Goal: Information Seeking & Learning: Learn about a topic

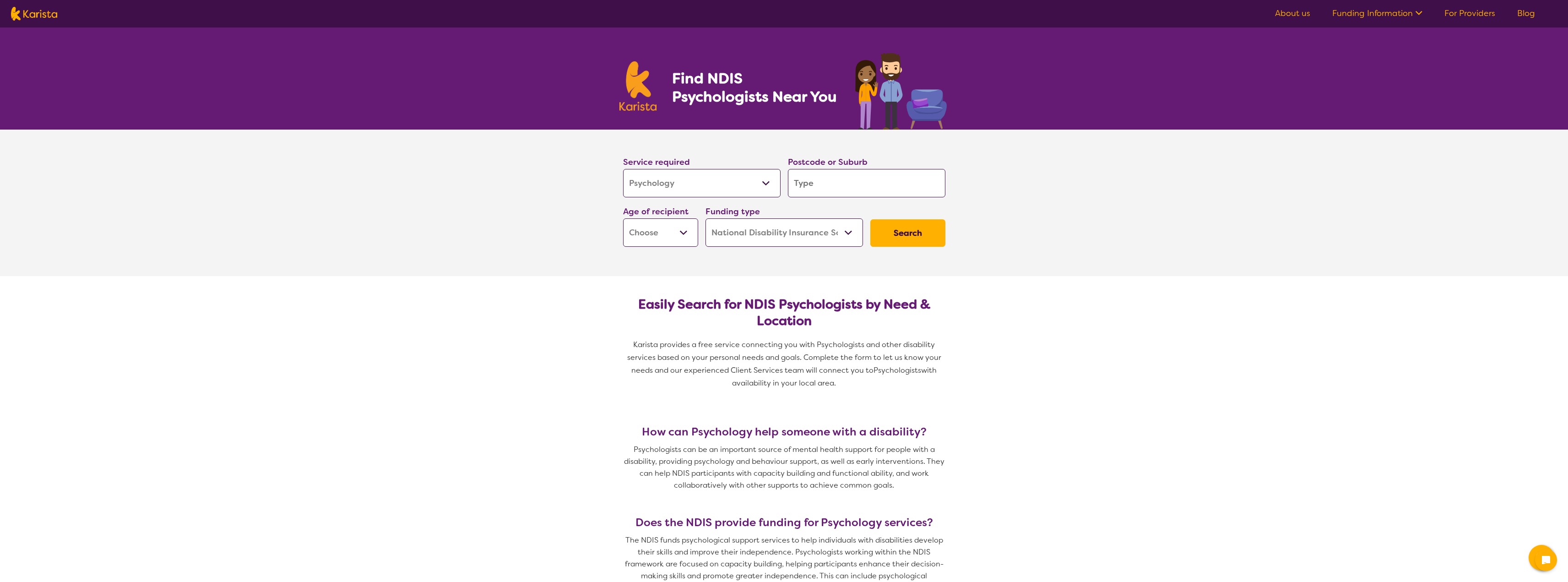
select select "Psychology"
select select "NDIS"
select select "Psychology"
select select "NDIS"
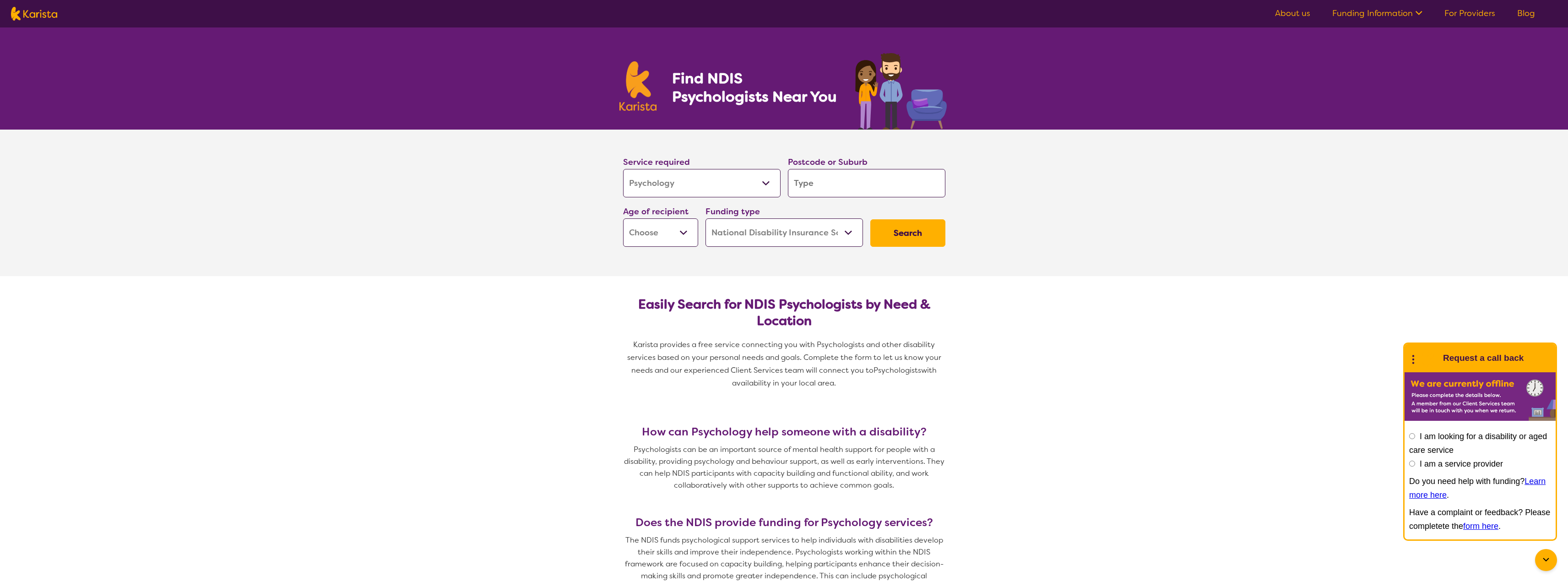
drag, startPoint x: 833, startPoint y: 183, endPoint x: 787, endPoint y: 183, distance: 46.0
click at [787, 183] on div "Postcode or Suburb" at bounding box center [866, 176] width 165 height 49
click at [817, 184] on input "search" at bounding box center [866, 182] width 157 height 28
type input "n"
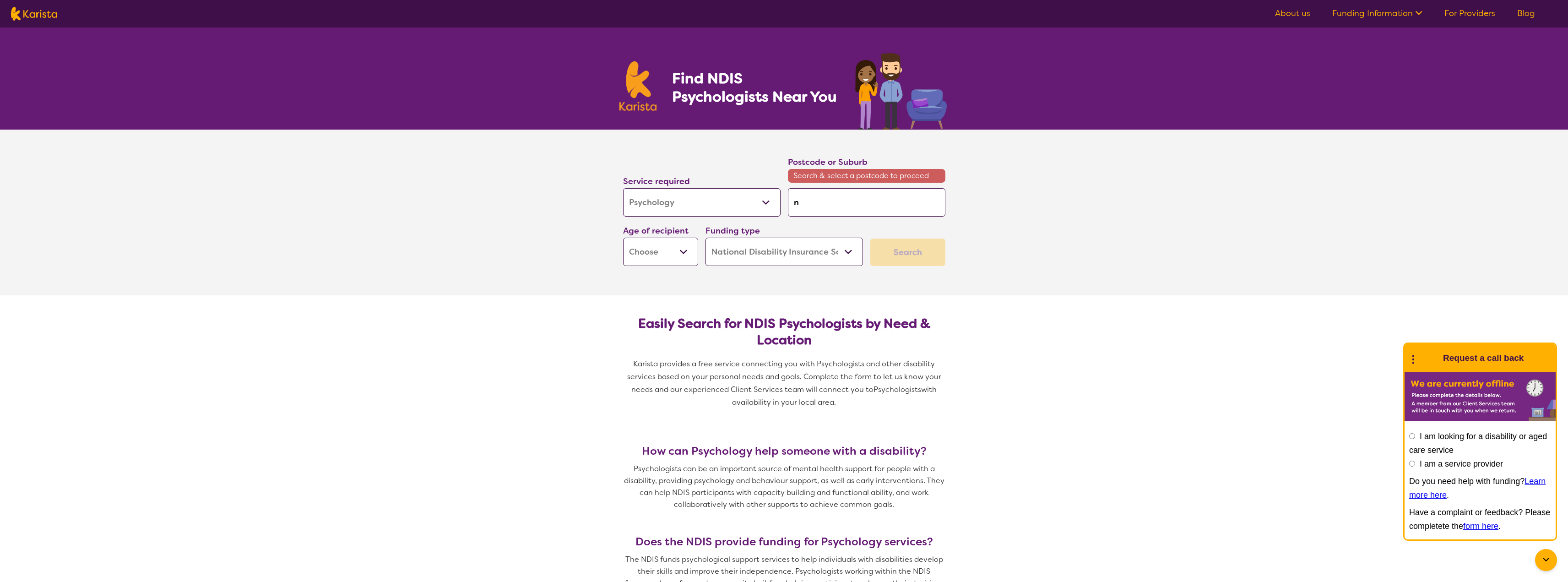
type input "ne"
type input "new"
type input "newc"
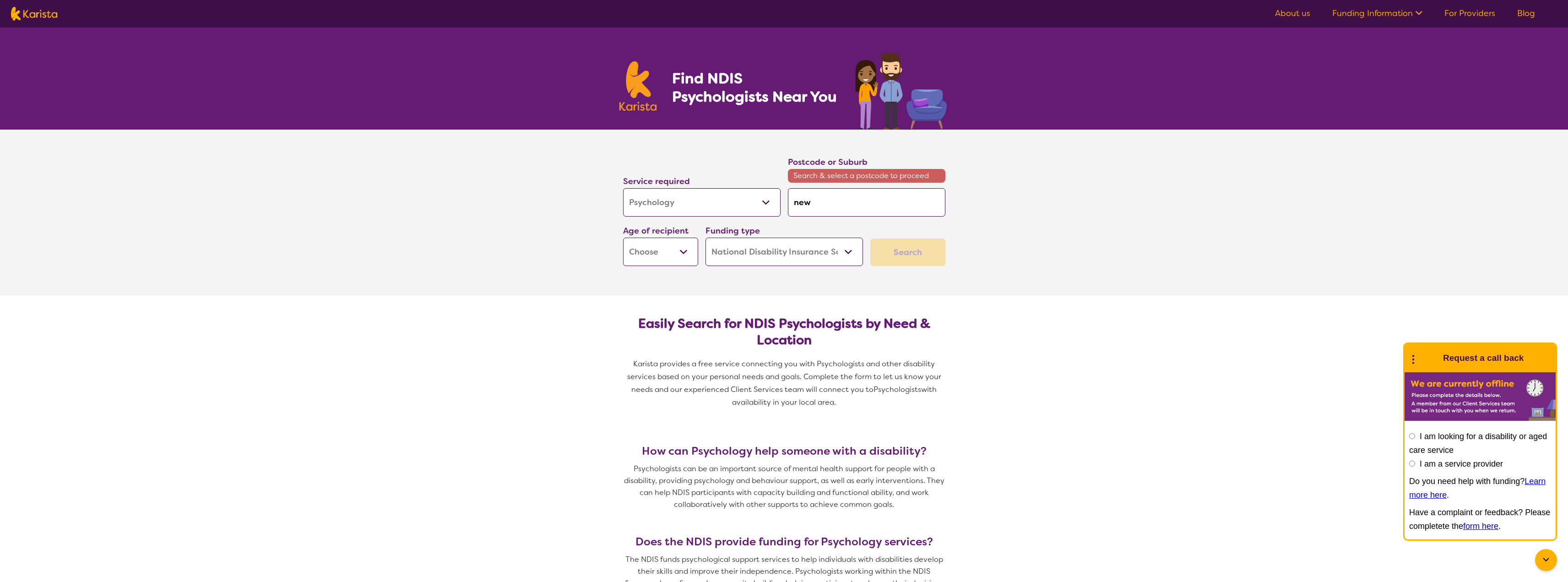
type input "newc"
type input "newca"
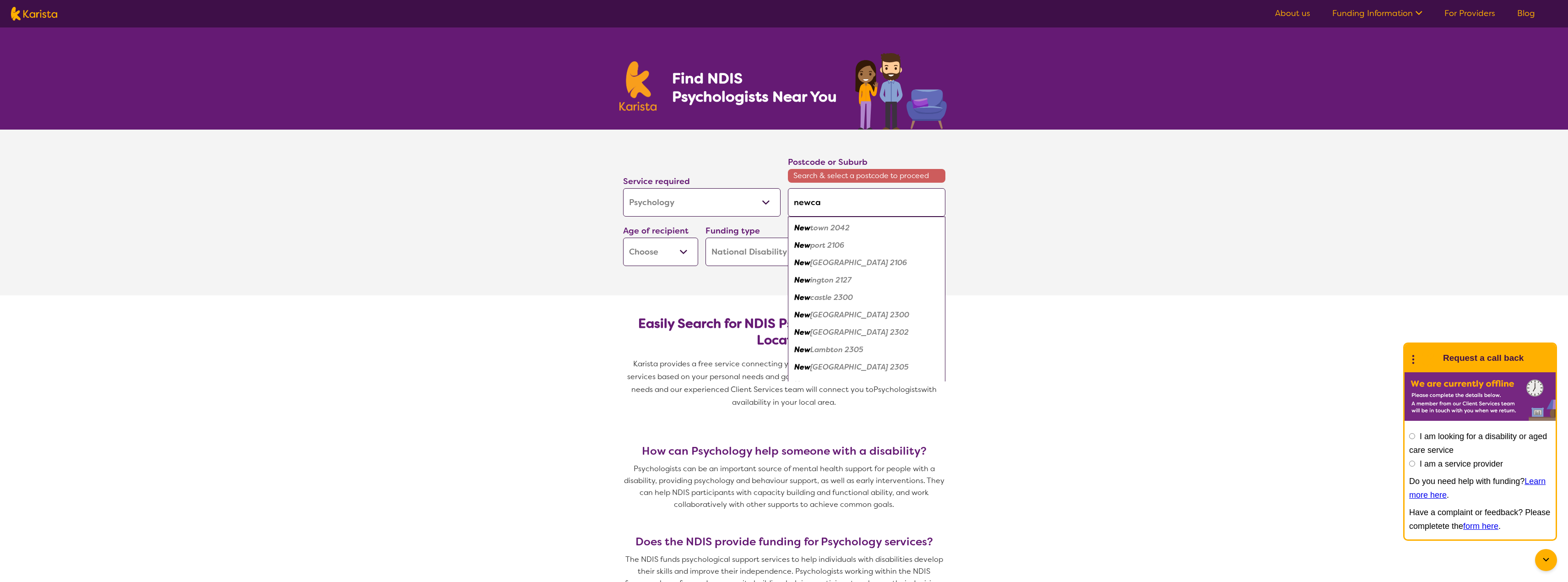
type input "newcas"
type input "newcasa"
type input "newcasat"
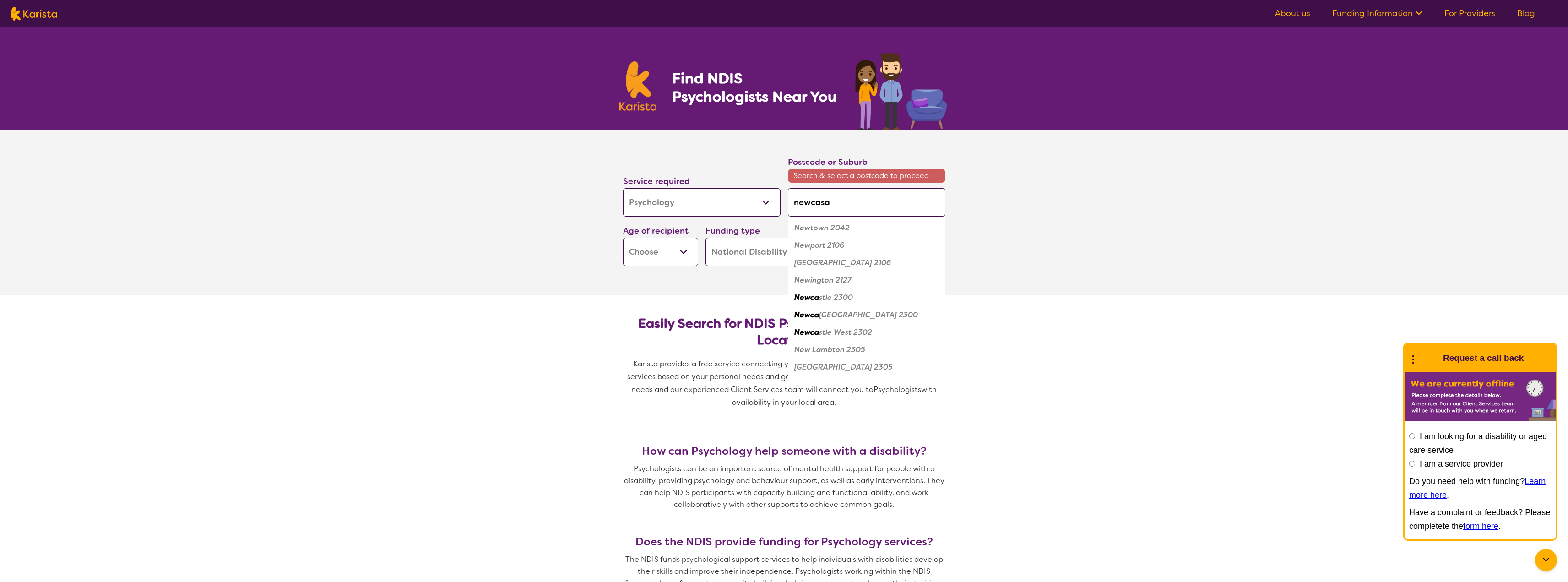
type input "newcasat"
type input "newcasatl"
type input "newcasatle"
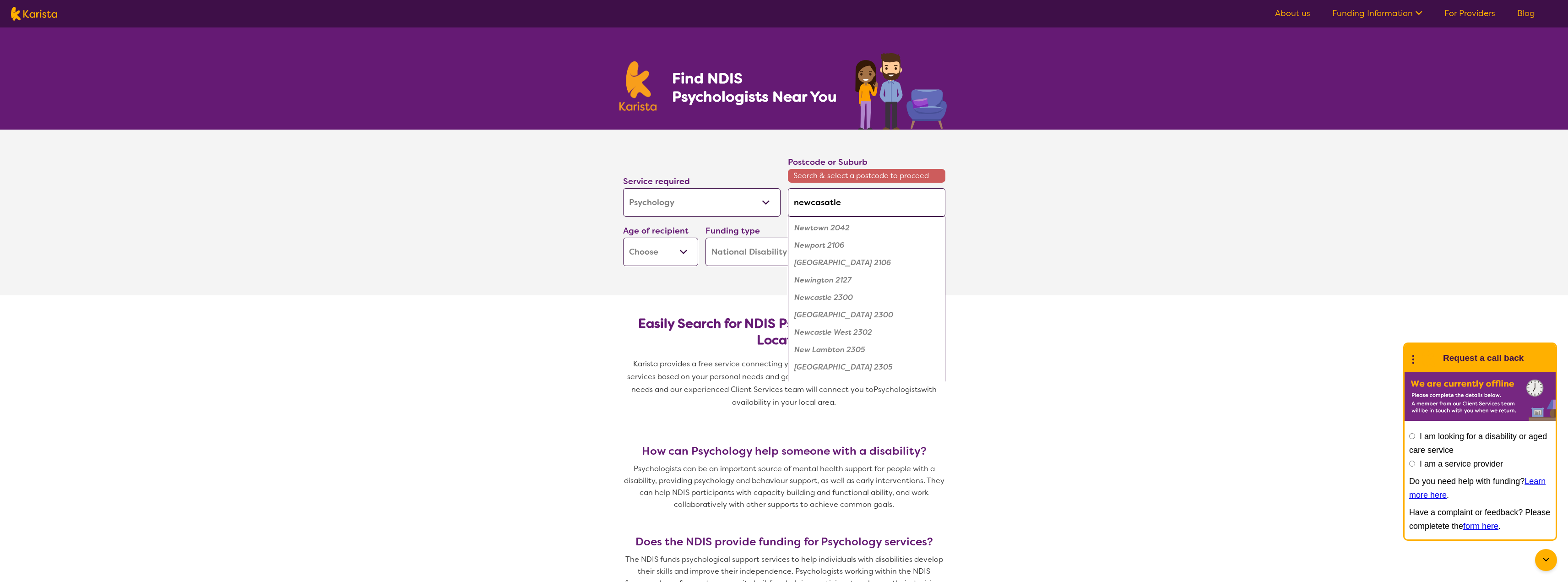
type input "newcasatle"
click at [684, 251] on select "Early Childhood - 0 to 9 Child - 10 to 11 Adolescent - 12 to 17 Adult - 18 to 6…" at bounding box center [660, 252] width 75 height 28
select select "AD"
click at [623, 238] on select "Early Childhood - 0 to 9 Child - 10 to 11 Adolescent - 12 to 17 Adult - 18 to 6…" at bounding box center [660, 252] width 75 height 28
select select "AD"
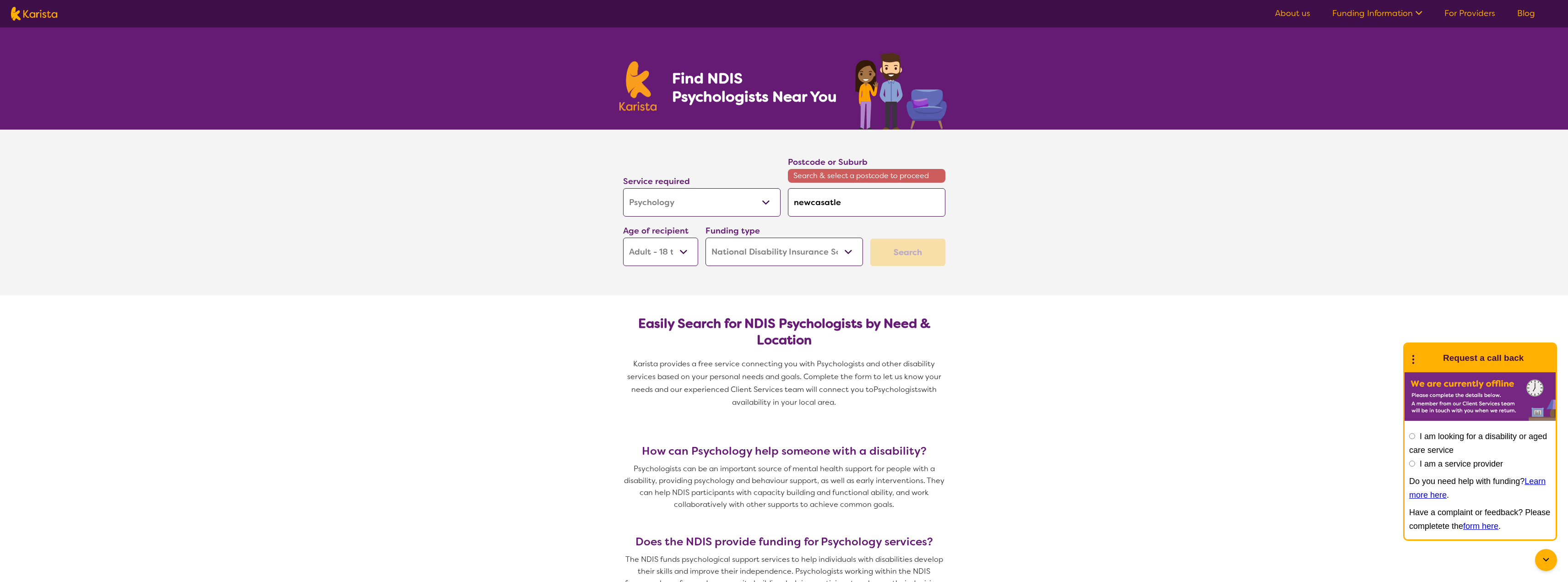
click at [849, 251] on select "Home Care Package (HCP) National Disability Insurance Scheme (NDIS) I don't know" at bounding box center [784, 252] width 157 height 28
click at [705, 238] on select "Home Care Package (HCP) National Disability Insurance Scheme (NDIS) I don't know" at bounding box center [784, 252] width 157 height 28
click at [851, 200] on input "newcasatle" at bounding box center [866, 202] width 157 height 28
drag, startPoint x: 851, startPoint y: 200, endPoint x: 825, endPoint y: 200, distance: 26.0
click at [825, 200] on input "newcasatle" at bounding box center [866, 202] width 157 height 28
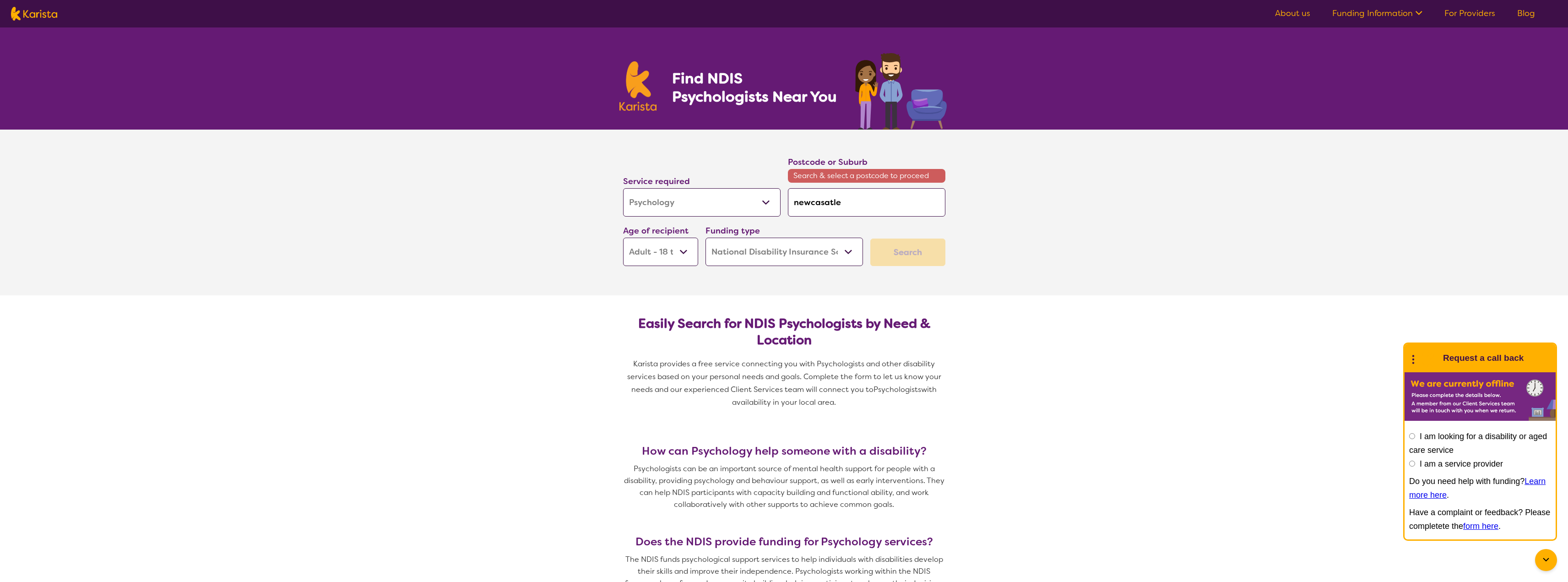
type input "newcast"
type input "newcastl"
type input "[GEOGRAPHIC_DATA]"
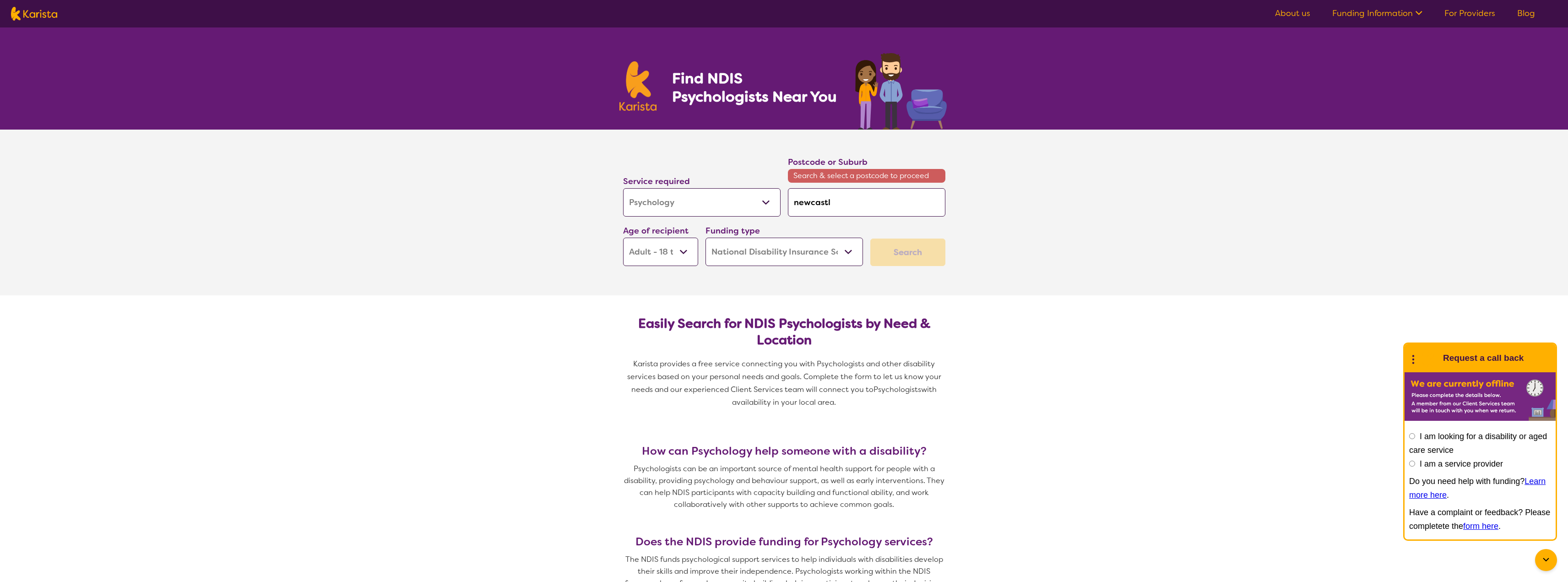
type input "[GEOGRAPHIC_DATA]"
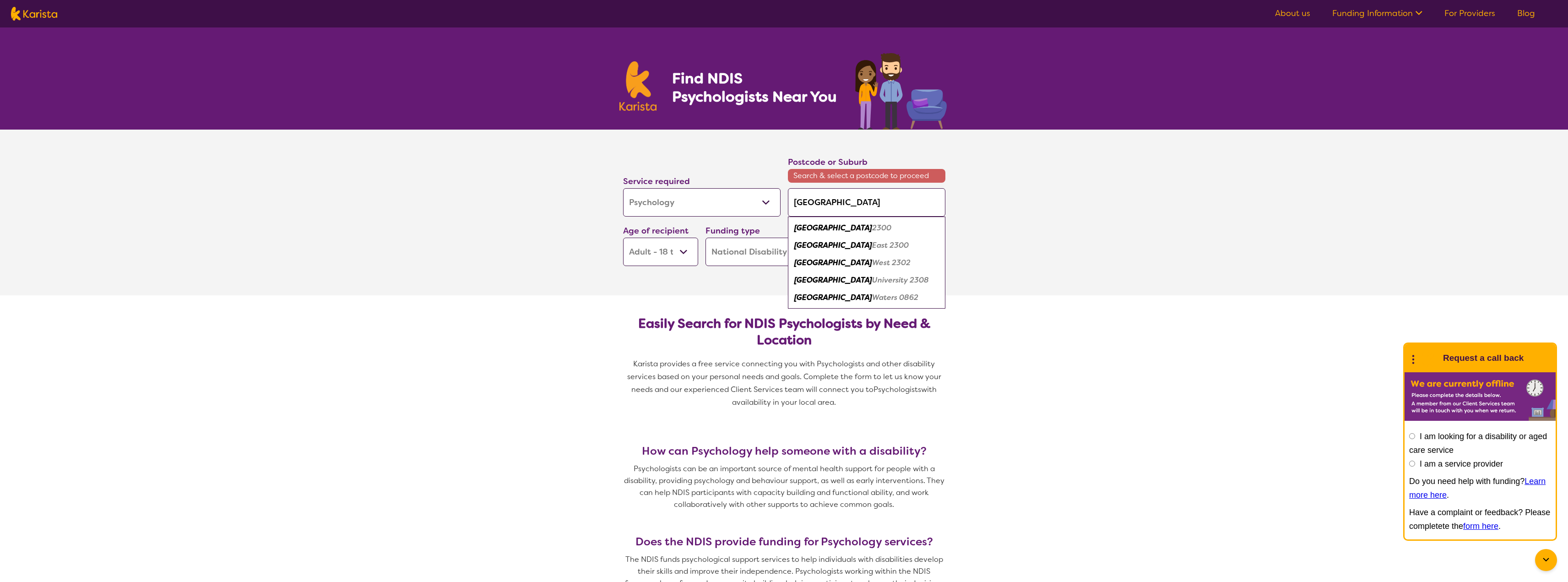
click at [823, 228] on em "[GEOGRAPHIC_DATA]" at bounding box center [833, 228] width 78 height 9
type input "2300"
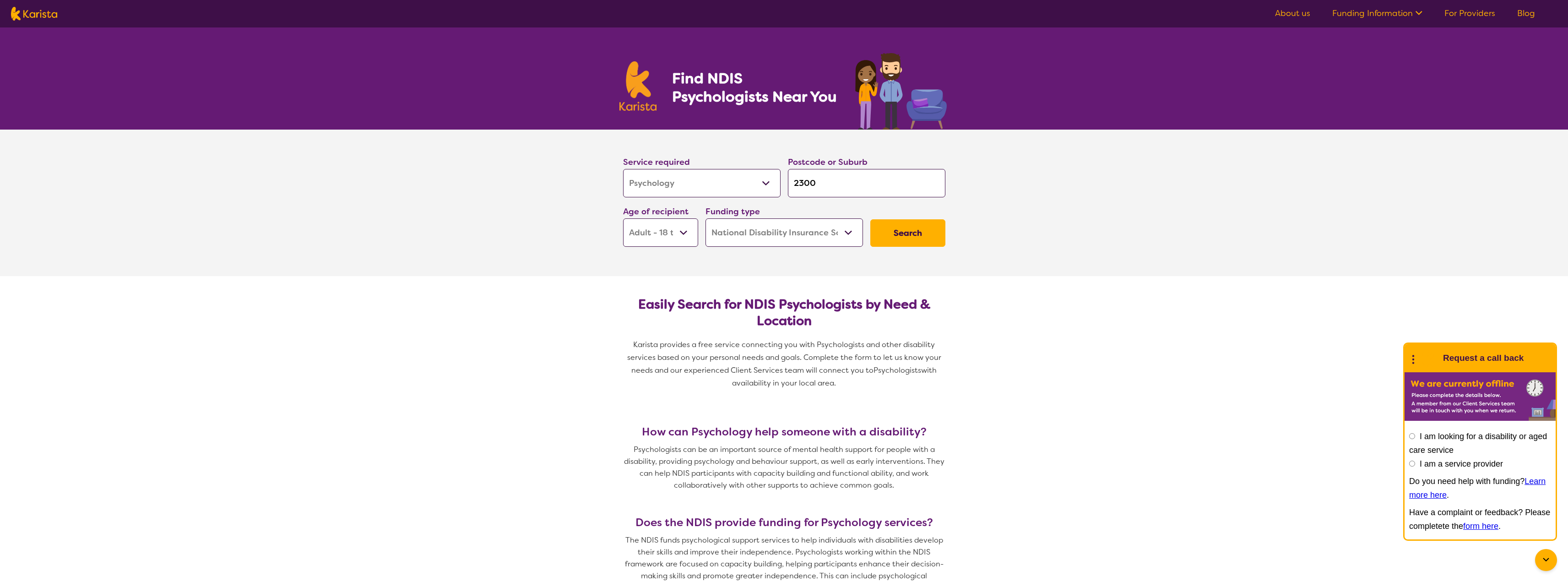
click at [895, 233] on button "Search" at bounding box center [907, 233] width 75 height 28
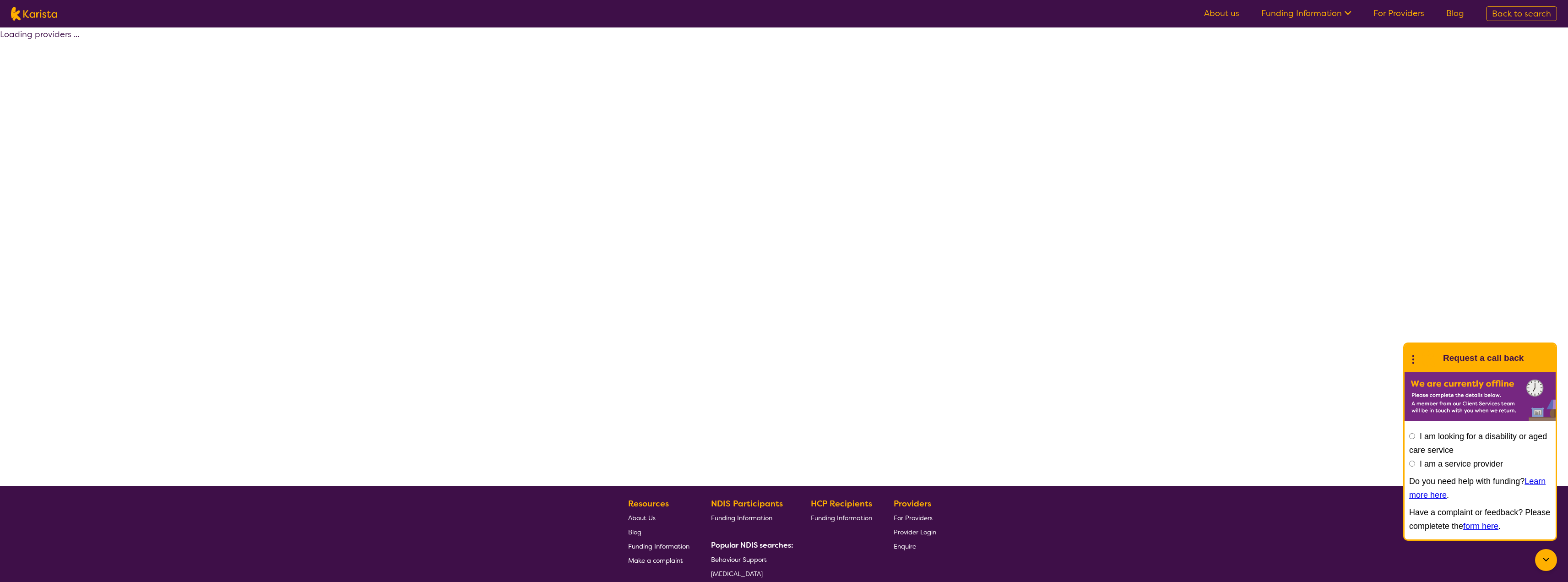
select select "by_score"
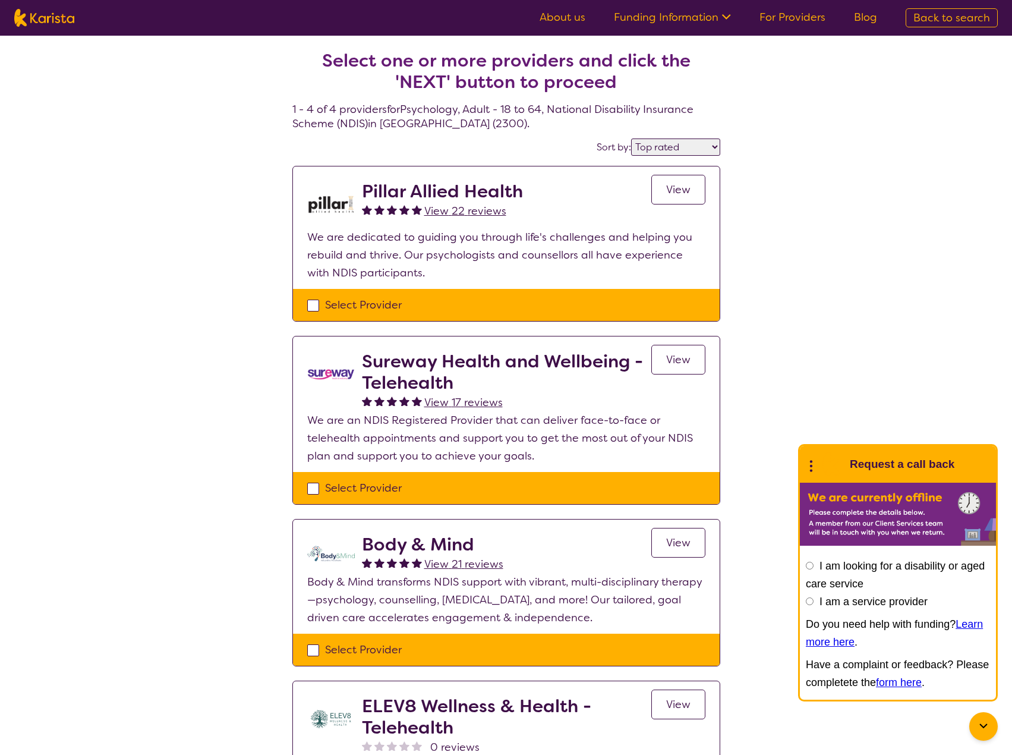
click at [679, 194] on span "View" at bounding box center [678, 190] width 24 height 14
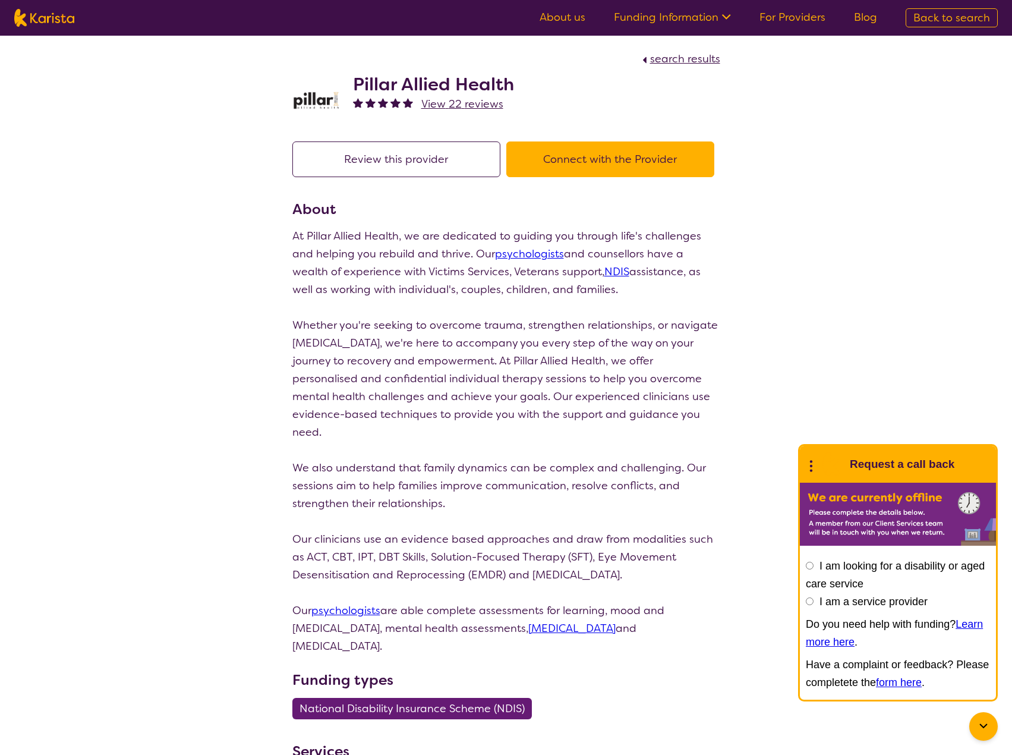
click at [353, 603] on link "psychologists" at bounding box center [345, 610] width 69 height 14
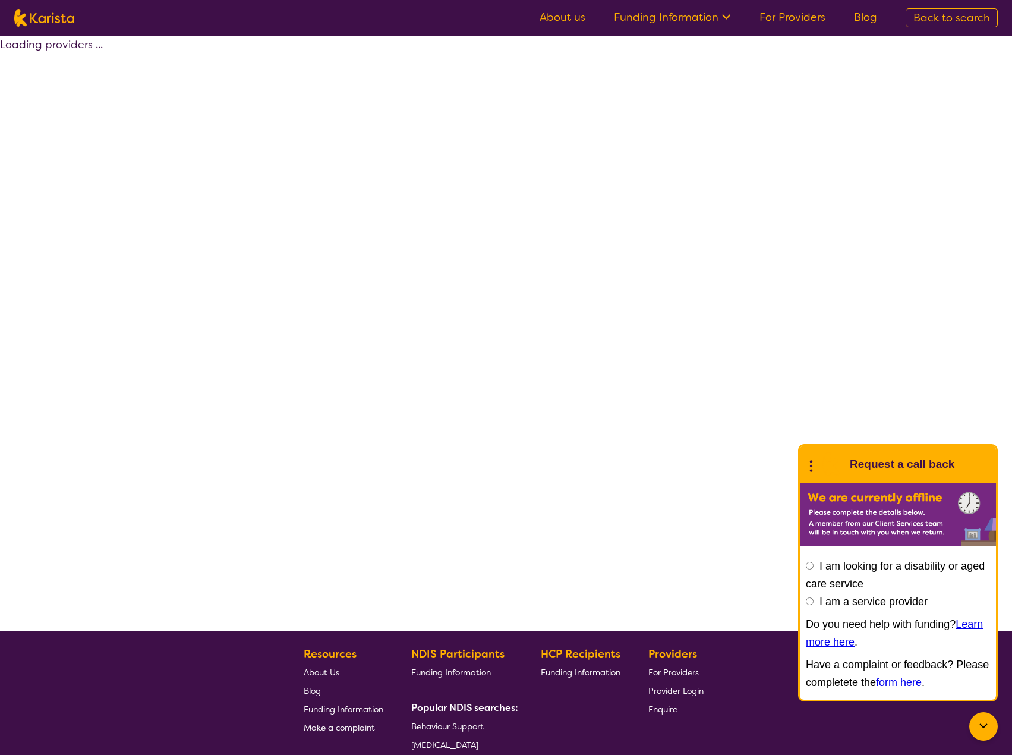
select select "by_score"
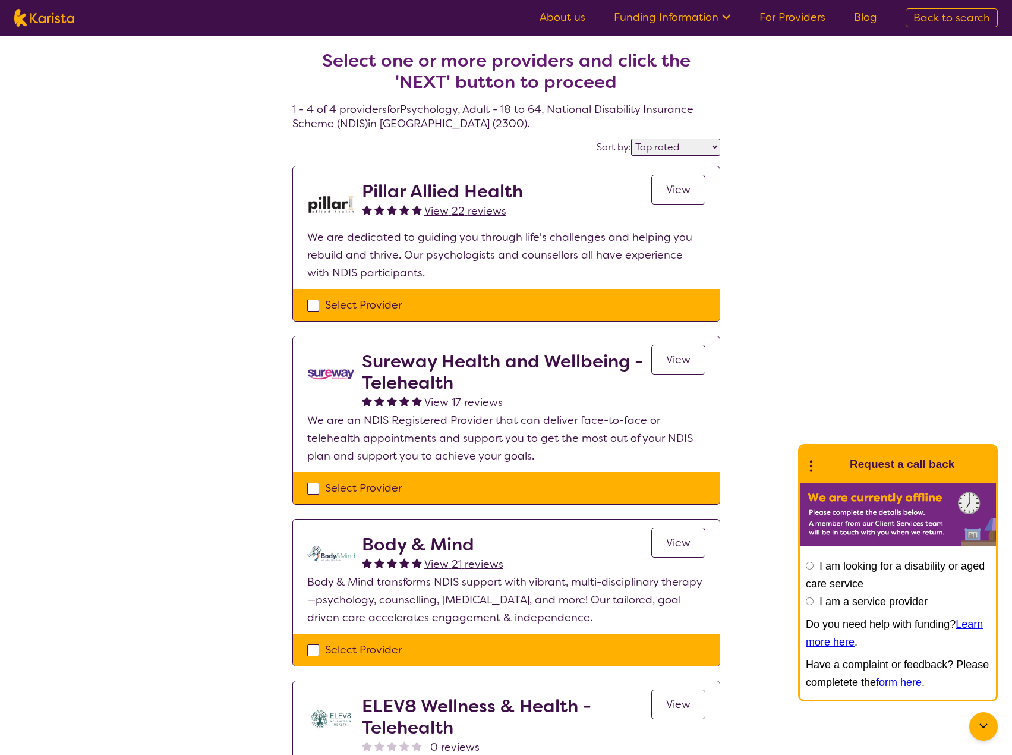
click at [680, 539] on span "View" at bounding box center [678, 543] width 24 height 14
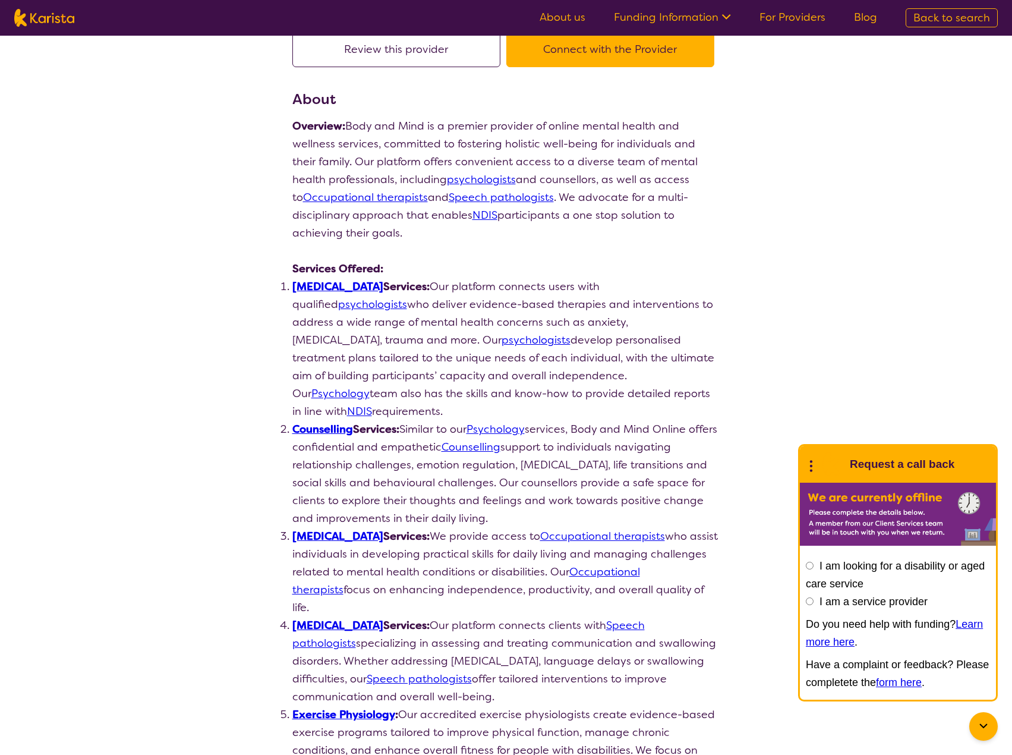
scroll to position [119, 0]
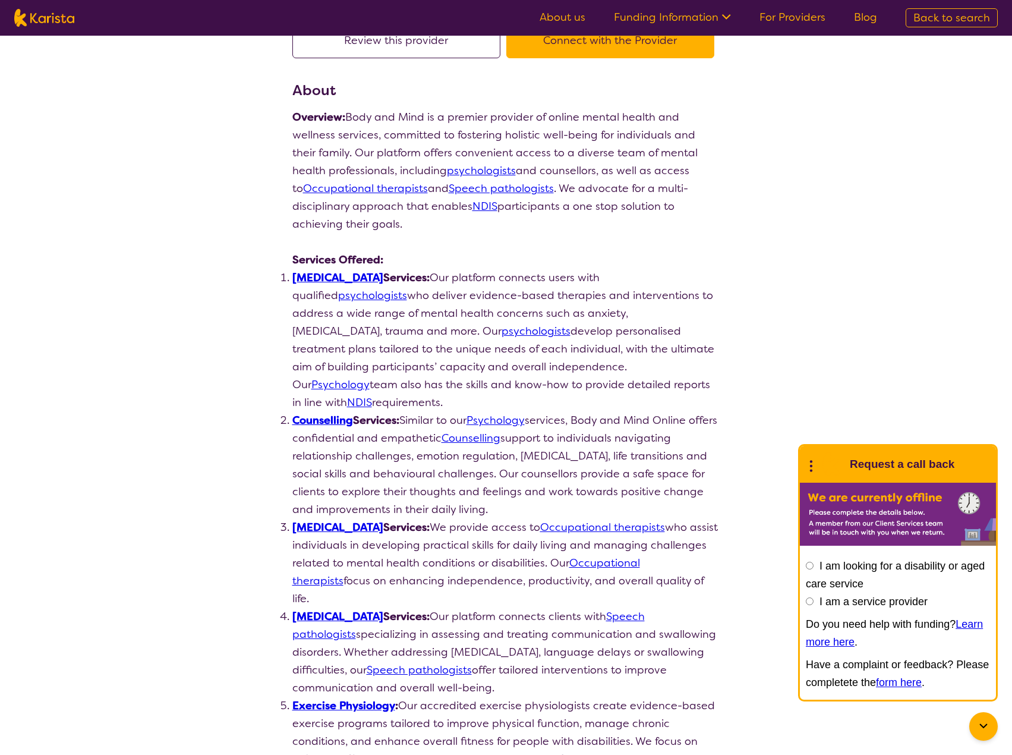
click at [640, 556] on link "Occupational therapists" at bounding box center [466, 572] width 348 height 32
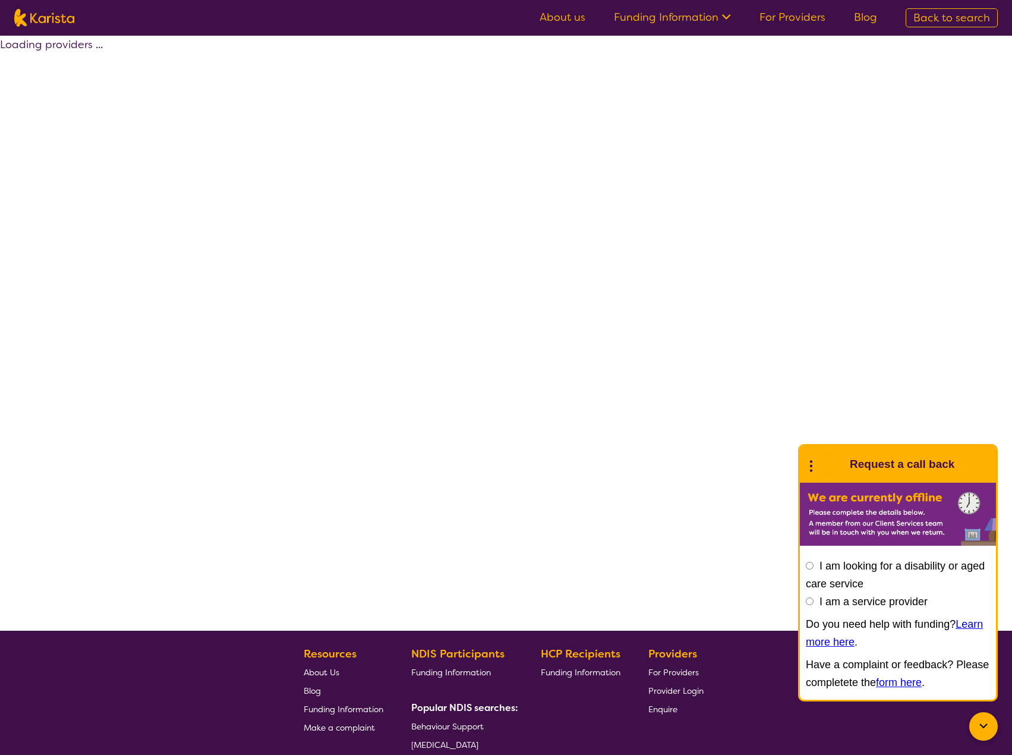
select select "by_score"
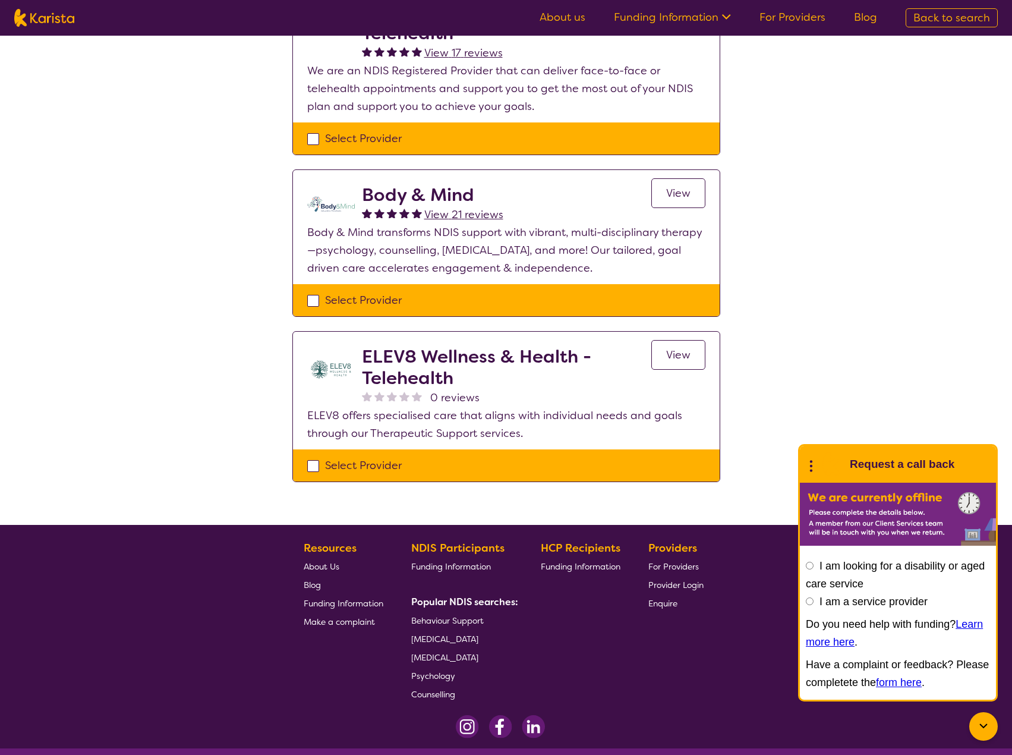
scroll to position [357, 0]
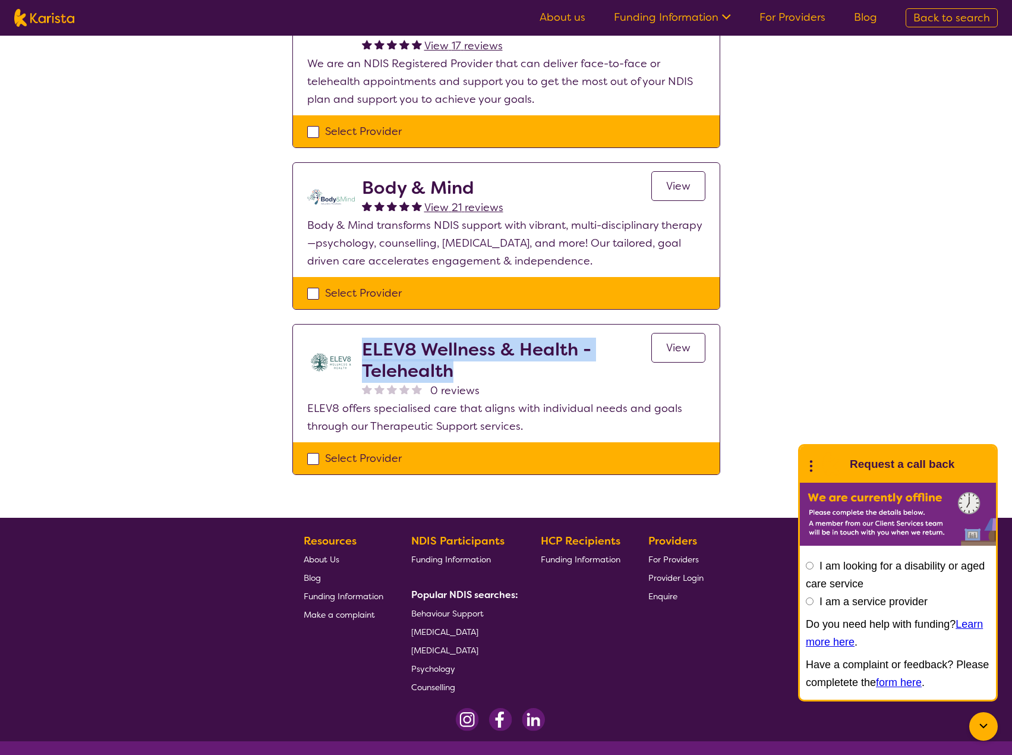
drag, startPoint x: 468, startPoint y: 370, endPoint x: 366, endPoint y: 353, distance: 103.2
click at [366, 353] on h2 "ELEV8 Wellness & Health - Telehealth" at bounding box center [507, 360] width 290 height 43
copy h2 "ELEV8 Wellness & Health - Telehealth"
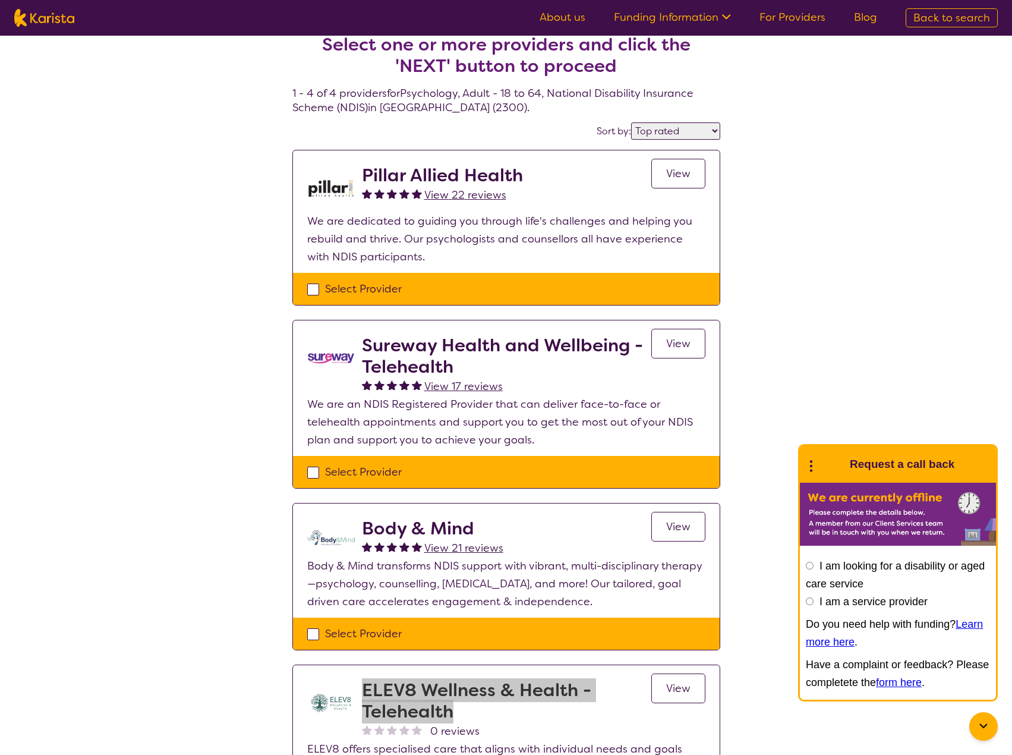
scroll to position [0, 0]
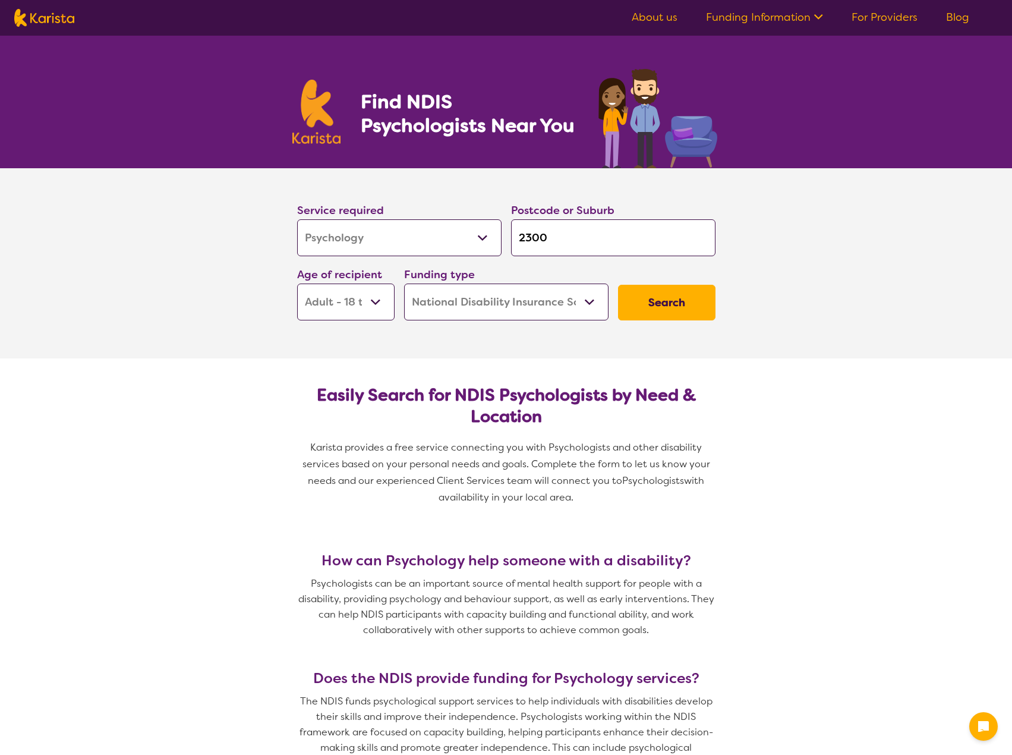
select select "Psychology"
select select "AD"
select select "NDIS"
select select "Psychology"
select select "AD"
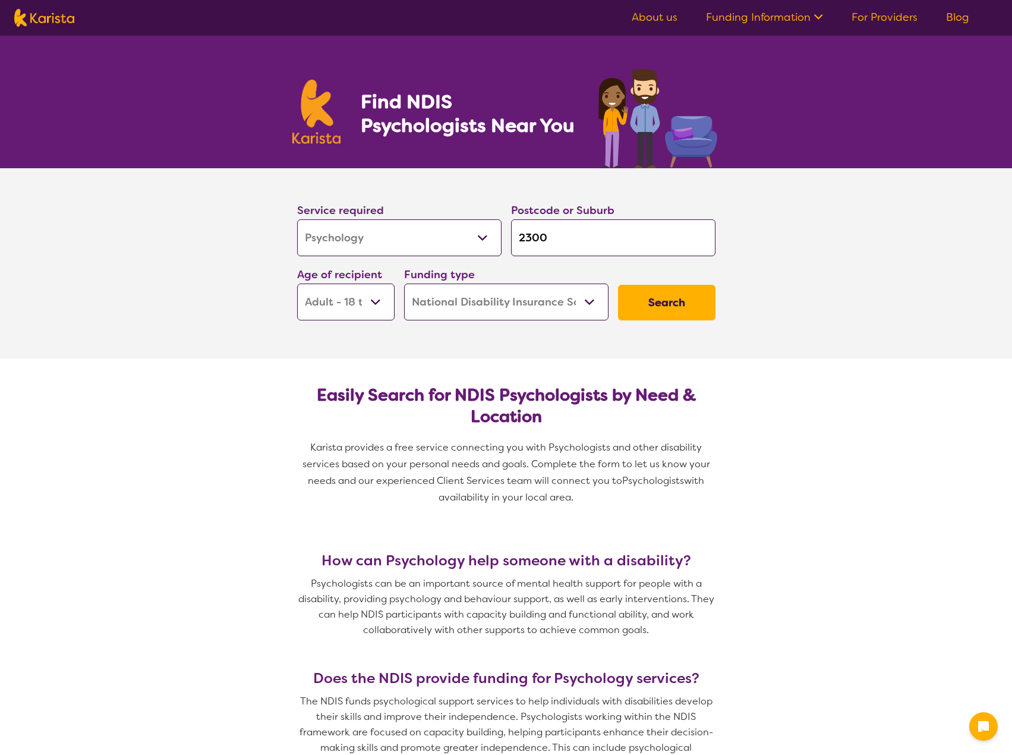
select select "NDIS"
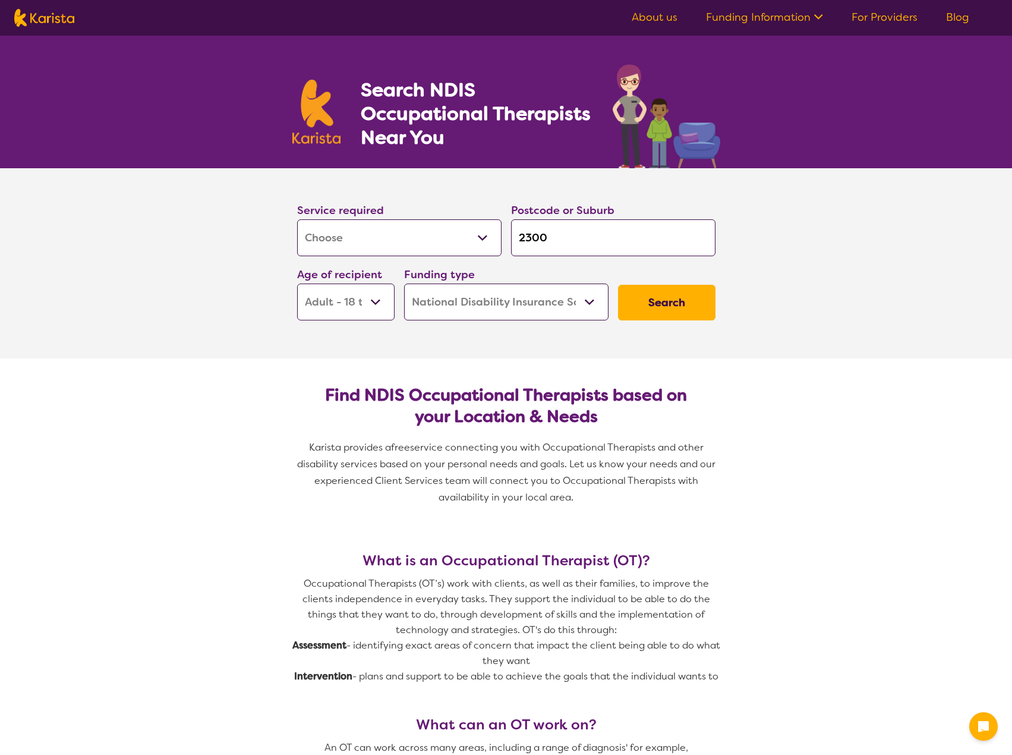
select select "[MEDICAL_DATA]"
select select "AD"
select select "NDIS"
select select "[MEDICAL_DATA]"
select select "AD"
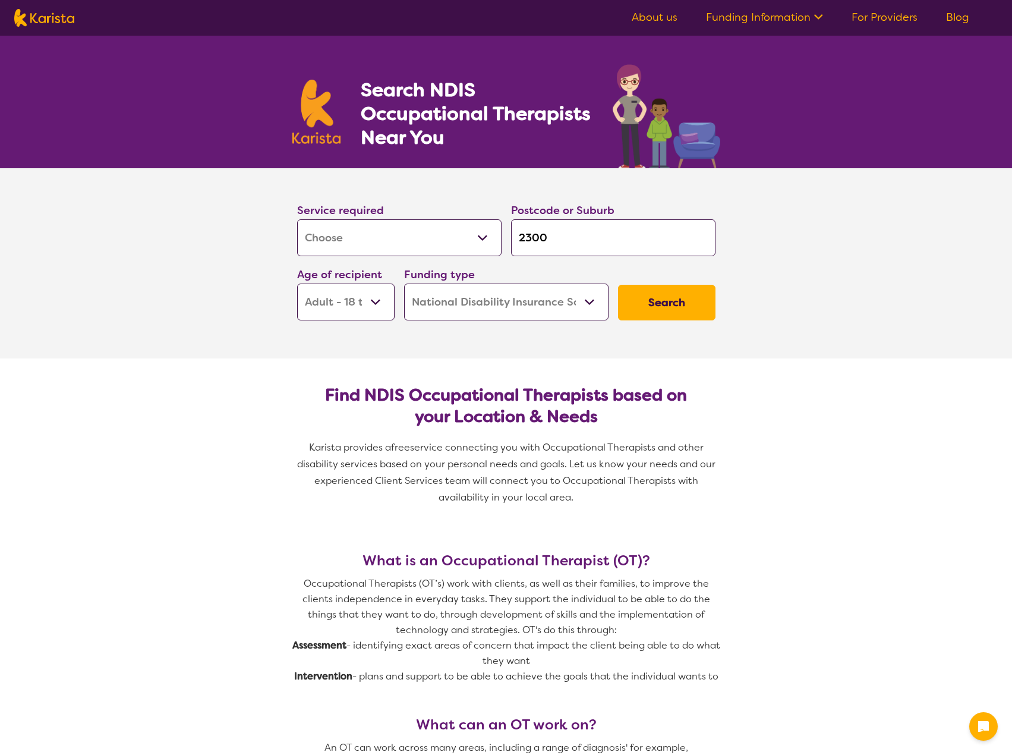
select select "NDIS"
